Goal: Task Accomplishment & Management: Manage account settings

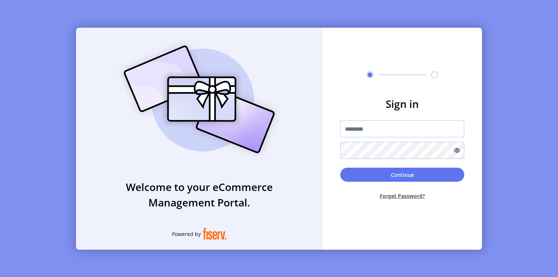
click at [358, 130] on input "text" at bounding box center [402, 128] width 124 height 17
paste input "*********"
type input "*********"
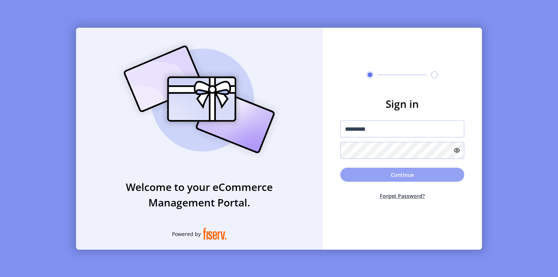
click at [387, 179] on button "Continue" at bounding box center [402, 174] width 124 height 14
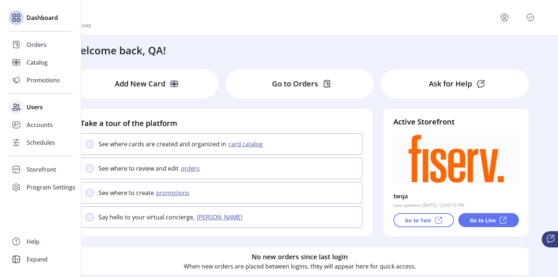
click at [24, 105] on div "Users" at bounding box center [41, 107] width 64 height 18
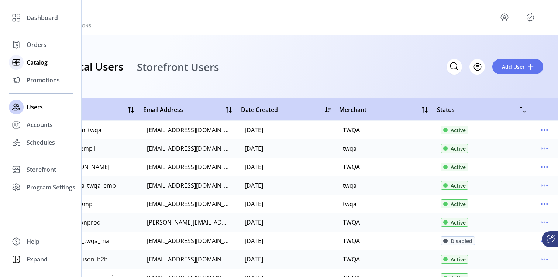
click at [17, 68] on div at bounding box center [16, 62] width 15 height 15
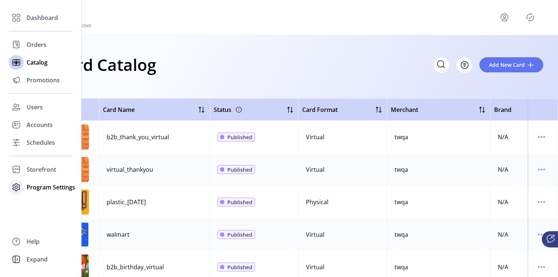
click at [27, 182] on div "Program Settings" at bounding box center [41, 187] width 64 height 18
click at [28, 171] on span "Storefront" at bounding box center [42, 169] width 30 height 9
click at [36, 189] on div "Configuration" at bounding box center [41, 184] width 64 height 12
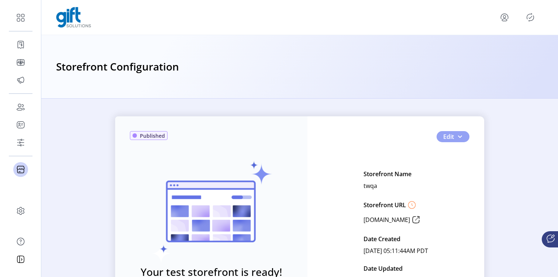
click at [457, 134] on span "button" at bounding box center [460, 137] width 6 height 6
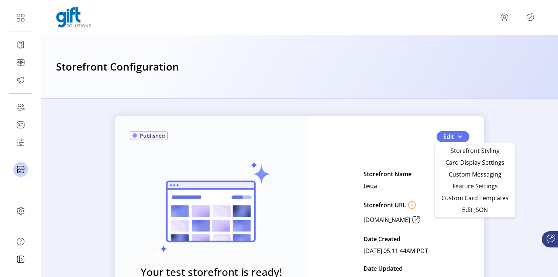
click at [458, 172] on span "Custom Messaging" at bounding box center [474, 174] width 69 height 6
